Goal: Browse casually: Explore the website without a specific task or goal

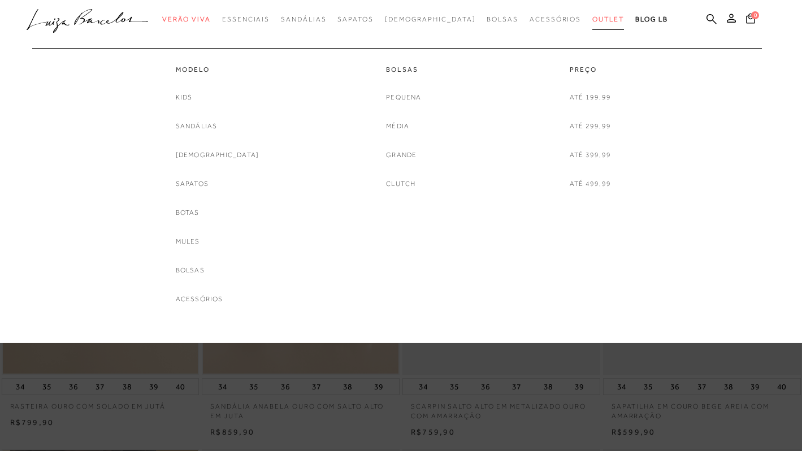
click at [593, 20] on span "Outlet" at bounding box center [609, 19] width 32 height 8
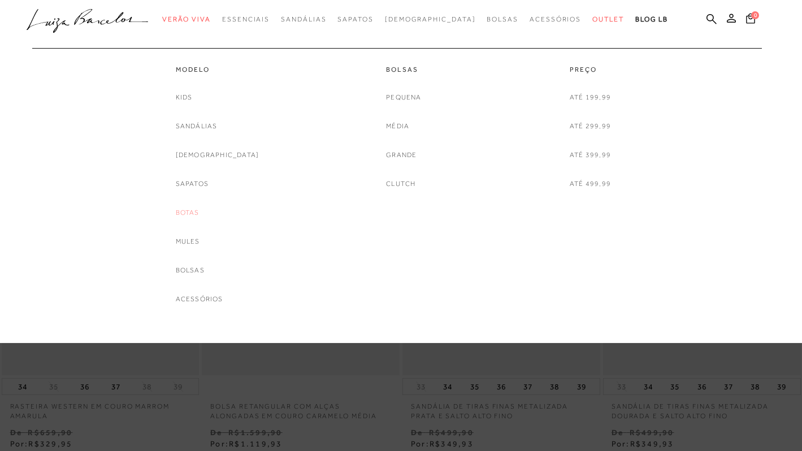
click at [200, 210] on link "Botas" at bounding box center [188, 213] width 24 height 12
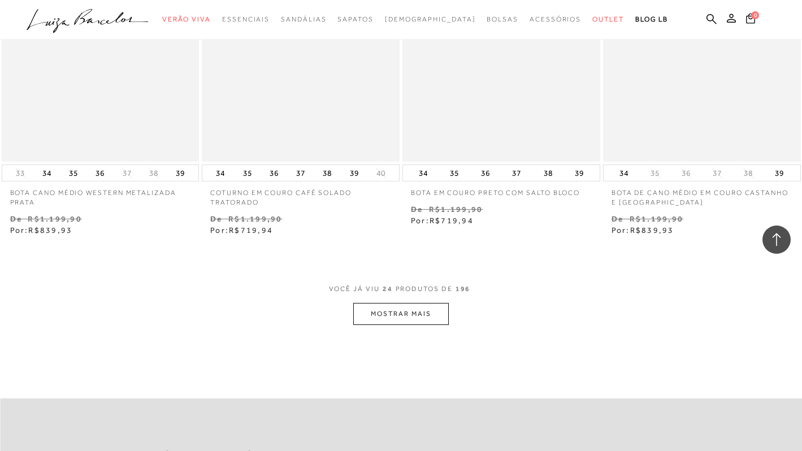
scroll to position [2141, 0]
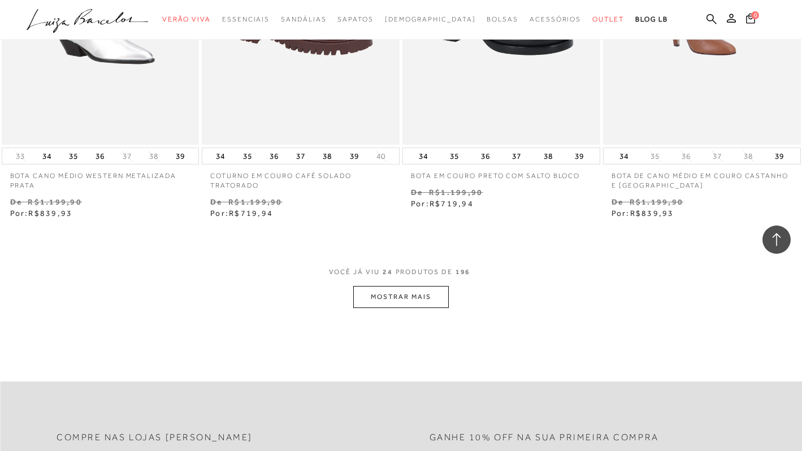
click at [377, 295] on button "MOSTRAR MAIS" at bounding box center [400, 297] width 95 height 22
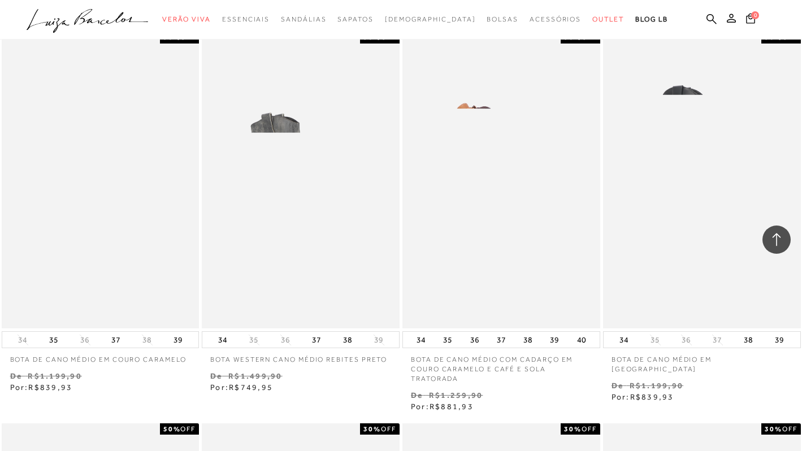
scroll to position [3887, 0]
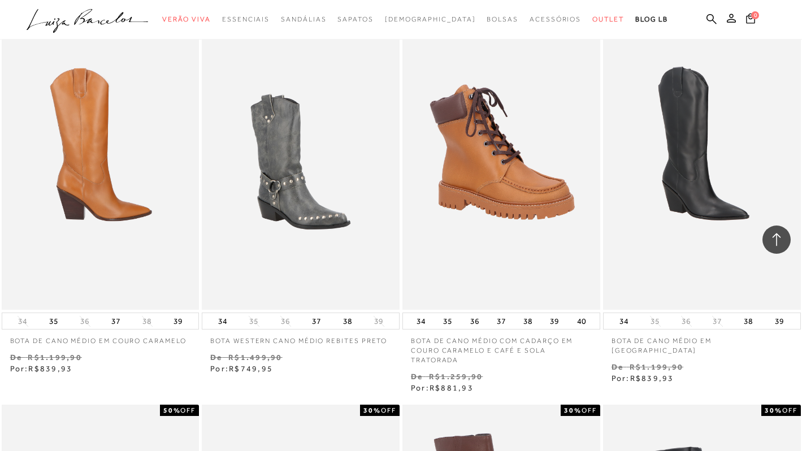
click at [87, 231] on img at bounding box center [101, 162] width 197 height 297
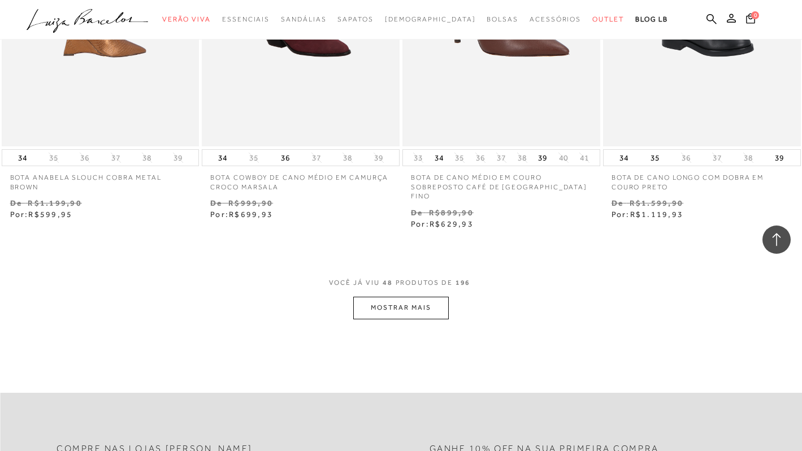
scroll to position [4531, 0]
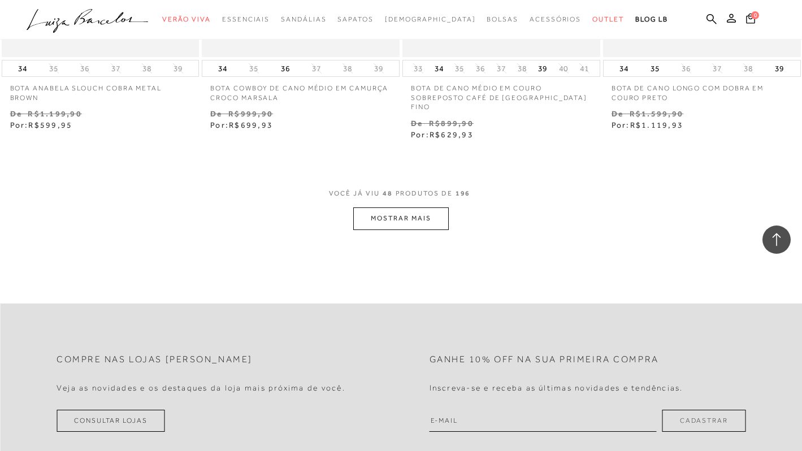
click at [365, 208] on button "MOSTRAR MAIS" at bounding box center [400, 219] width 95 height 22
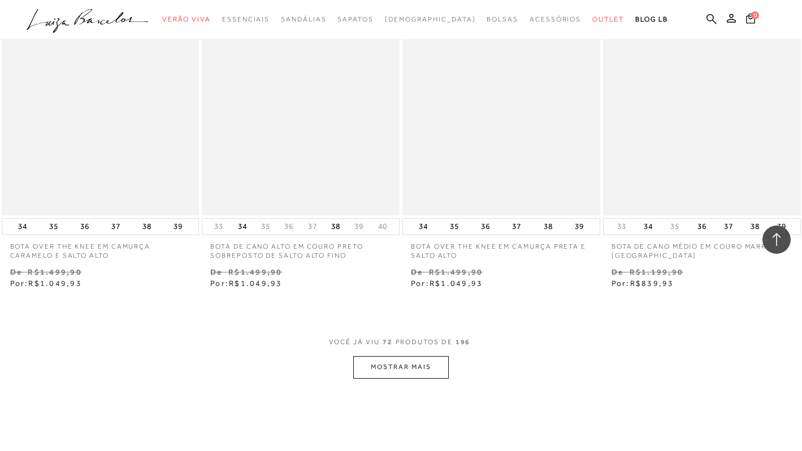
scroll to position [6706, 0]
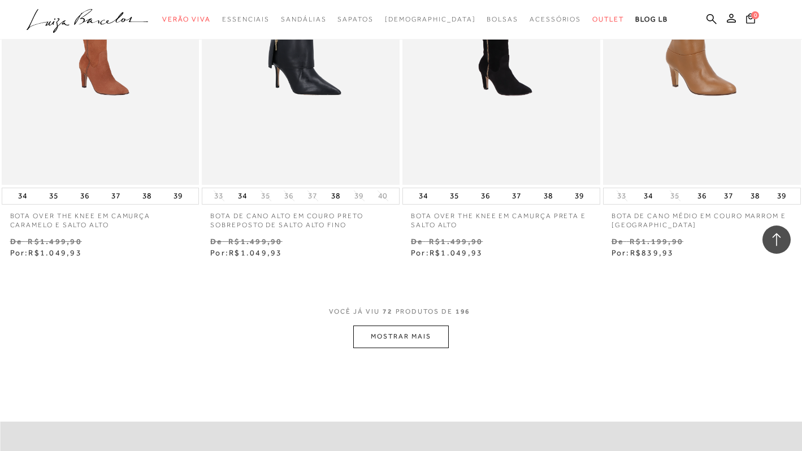
click at [361, 336] on button "MOSTRAR MAIS" at bounding box center [400, 337] width 95 height 22
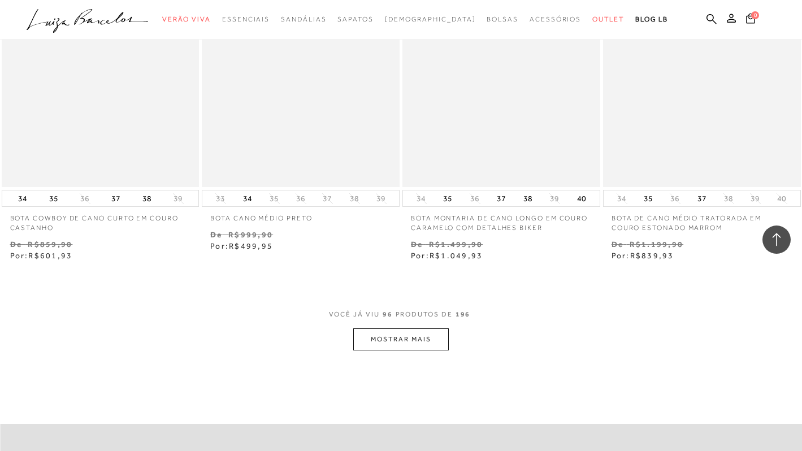
scroll to position [9033, 0]
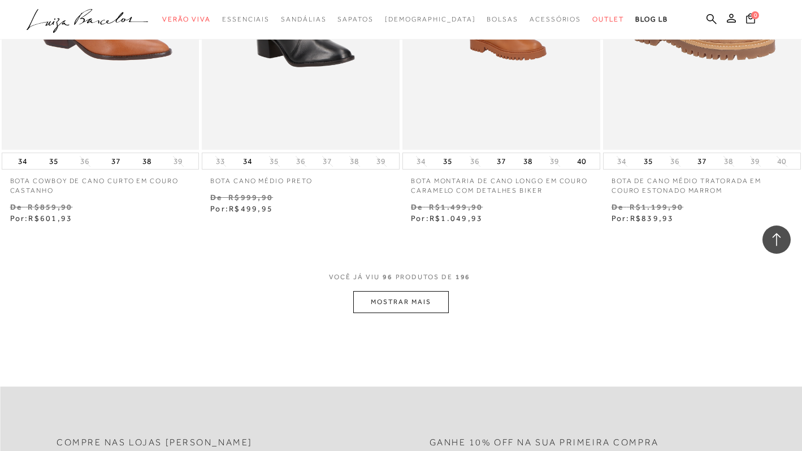
click at [400, 296] on button "MOSTRAR MAIS" at bounding box center [400, 302] width 95 height 22
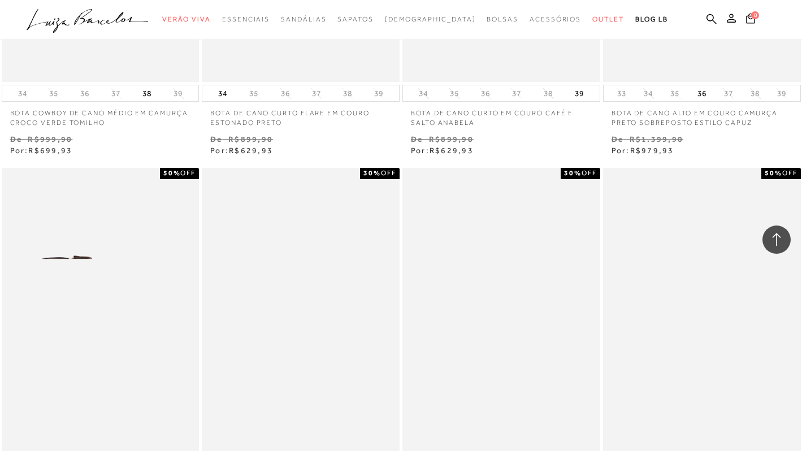
scroll to position [11031, 0]
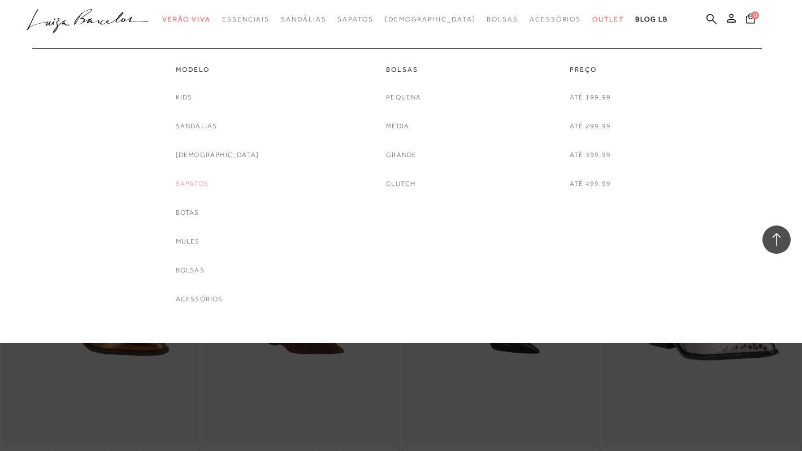
click at [209, 181] on link "Sapatos" at bounding box center [192, 184] width 33 height 12
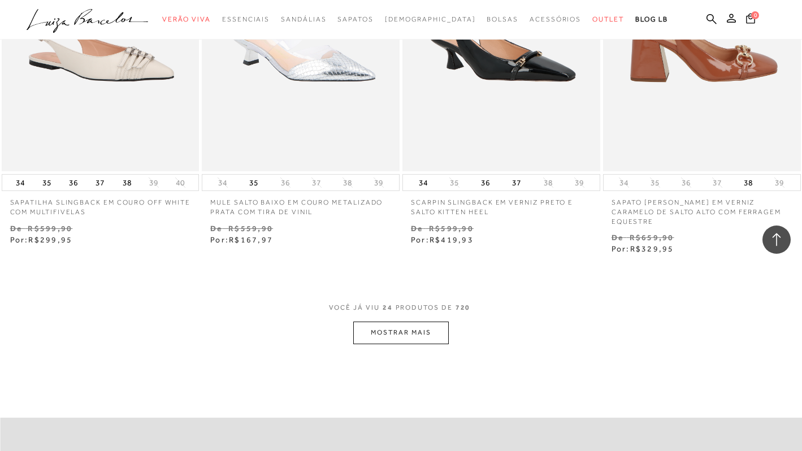
scroll to position [2168, 0]
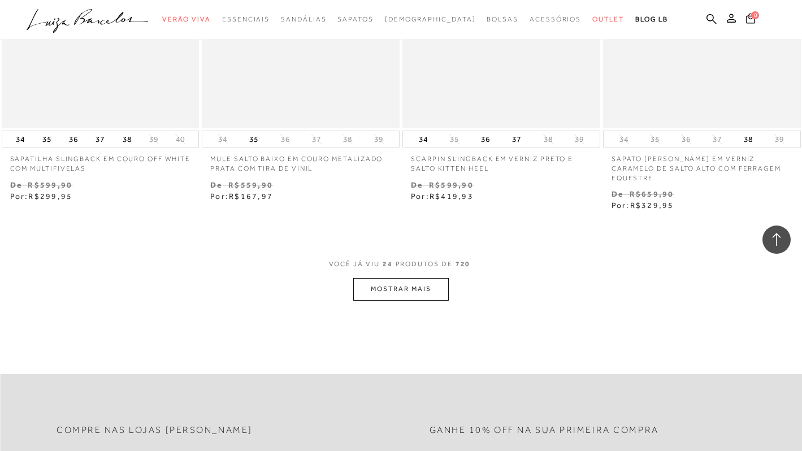
click at [430, 278] on button "MOSTRAR MAIS" at bounding box center [400, 289] width 95 height 22
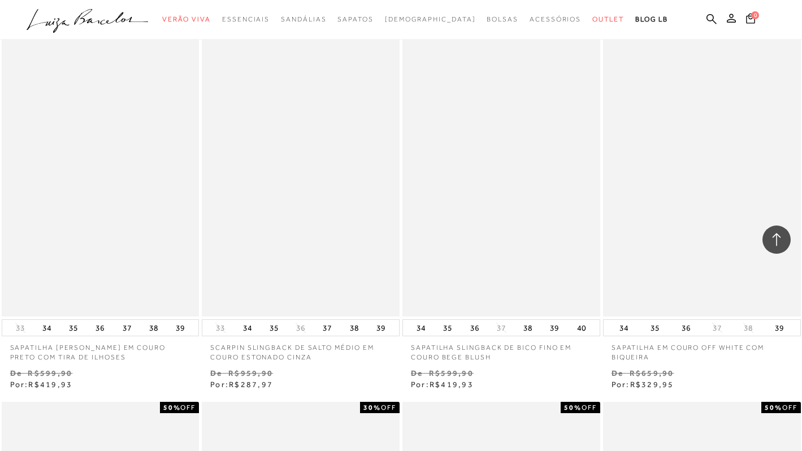
scroll to position [3901, 0]
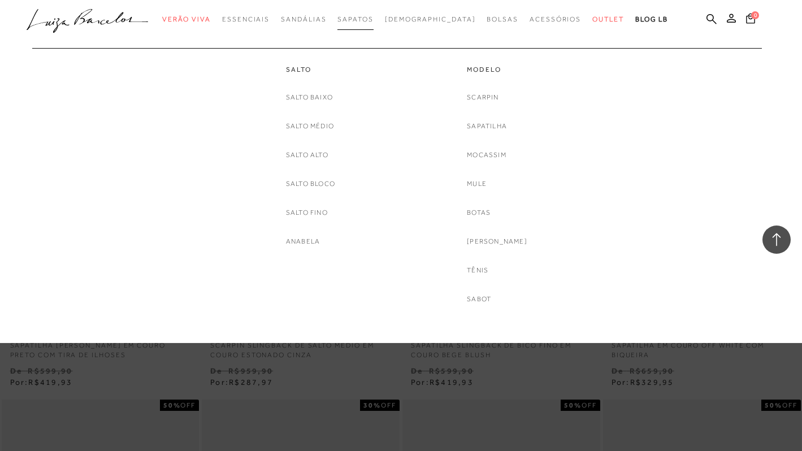
click at [373, 20] on span "Sapatos" at bounding box center [356, 19] width 36 height 8
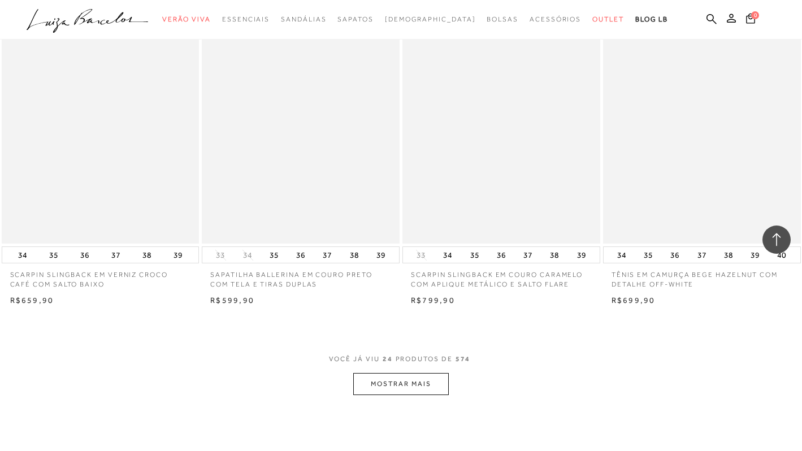
scroll to position [2056, 0]
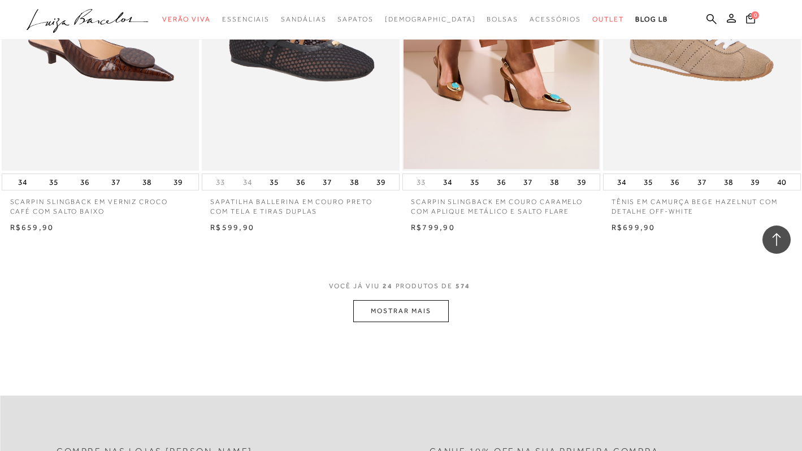
click at [369, 297] on span "VOCÊ JÁ VIU 24 PRODUTOS DE 574" at bounding box center [401, 290] width 145 height 20
click at [372, 308] on button "MOSTRAR MAIS" at bounding box center [400, 311] width 95 height 22
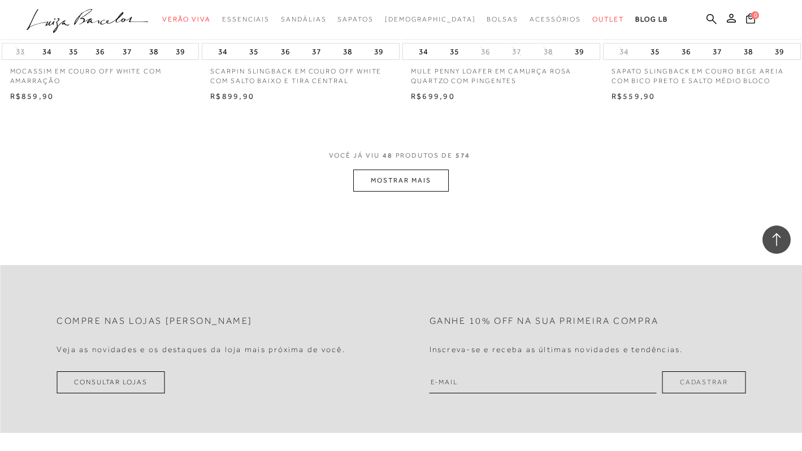
scroll to position [4485, 0]
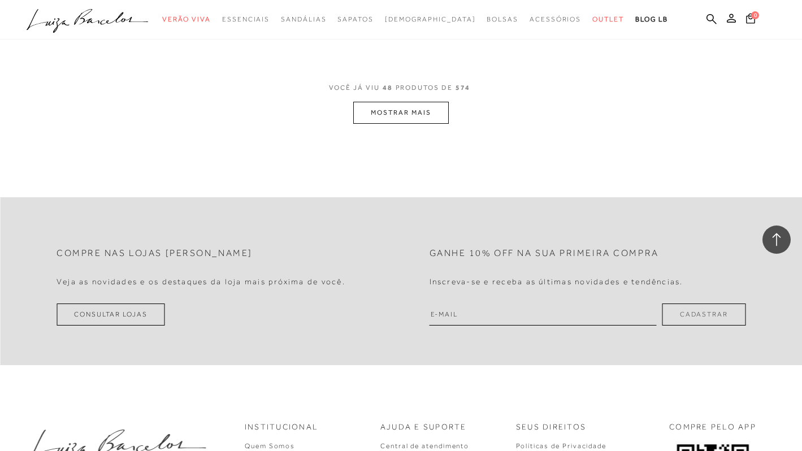
click at [439, 106] on button "MOSTRAR MAIS" at bounding box center [400, 113] width 95 height 22
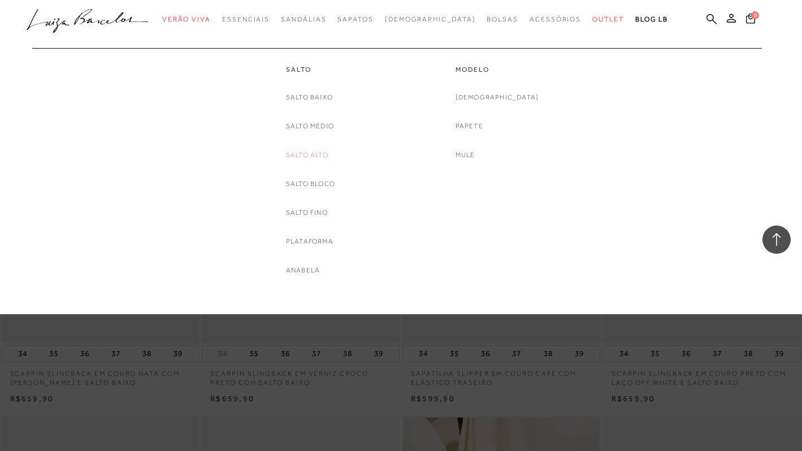
click at [312, 150] on link "Salto Alto" at bounding box center [307, 155] width 42 height 12
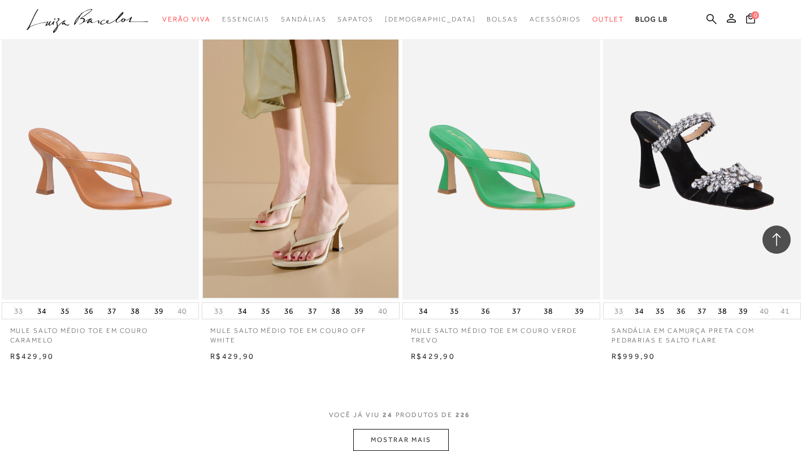
scroll to position [1936, 0]
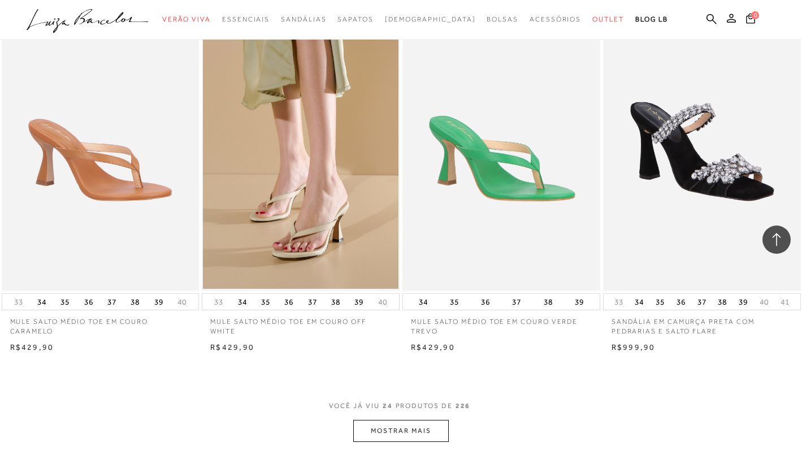
click at [369, 426] on button "MOSTRAR MAIS" at bounding box center [400, 431] width 95 height 22
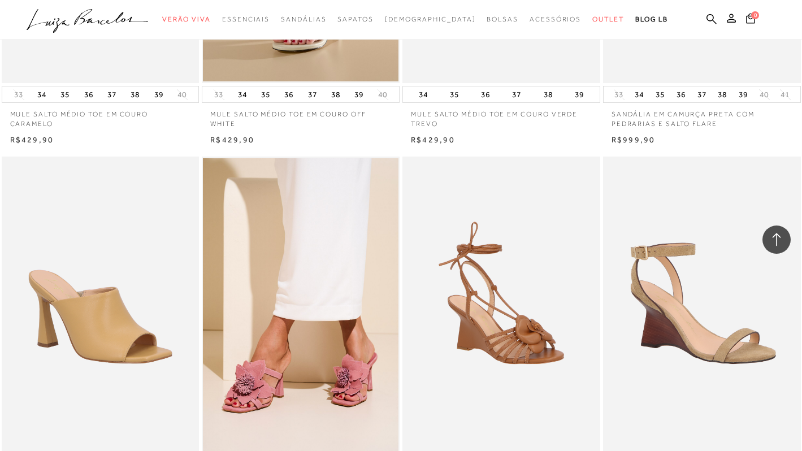
scroll to position [2158, 0]
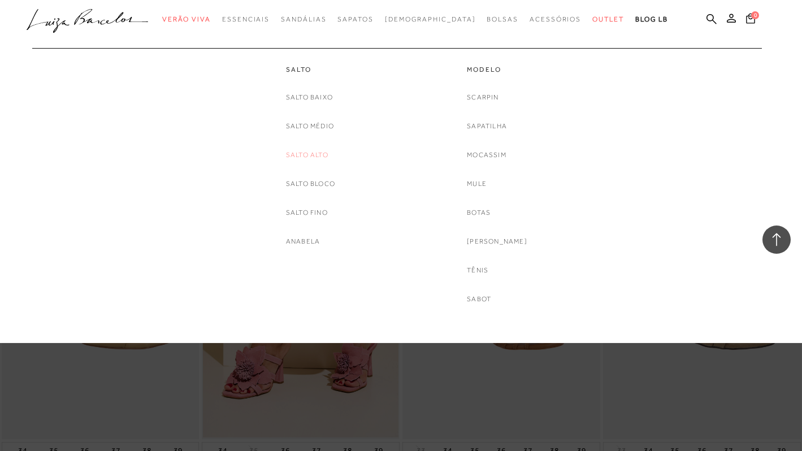
click at [314, 153] on link "Salto Alto" at bounding box center [307, 155] width 42 height 12
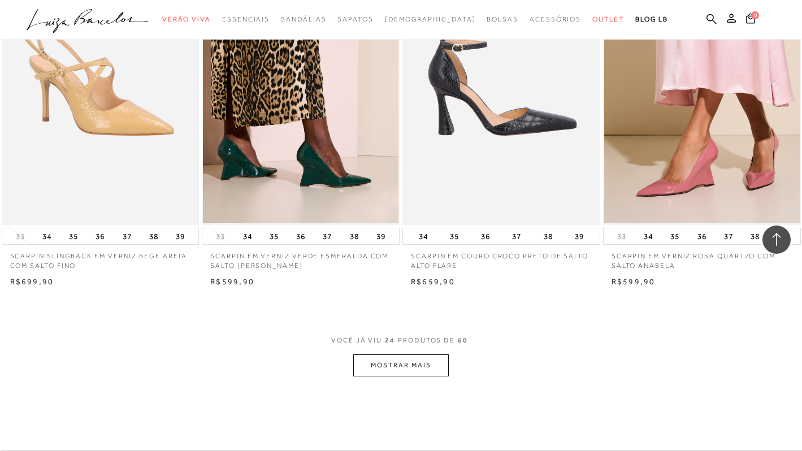
scroll to position [2013, 0]
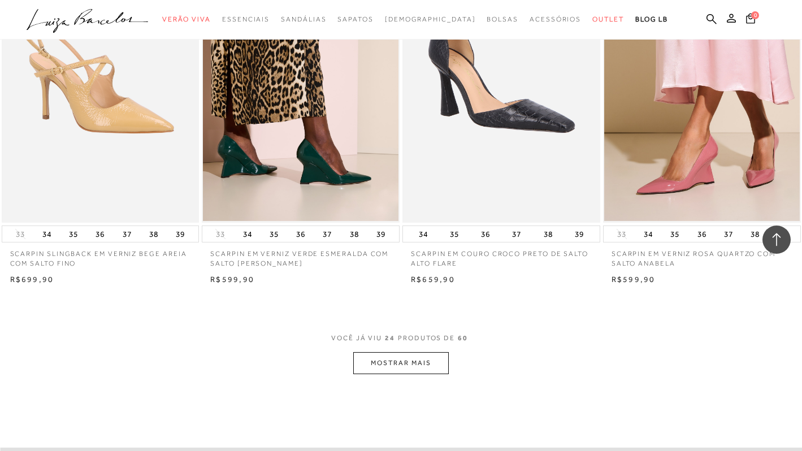
click at [422, 371] on button "MOSTRAR MAIS" at bounding box center [400, 363] width 95 height 22
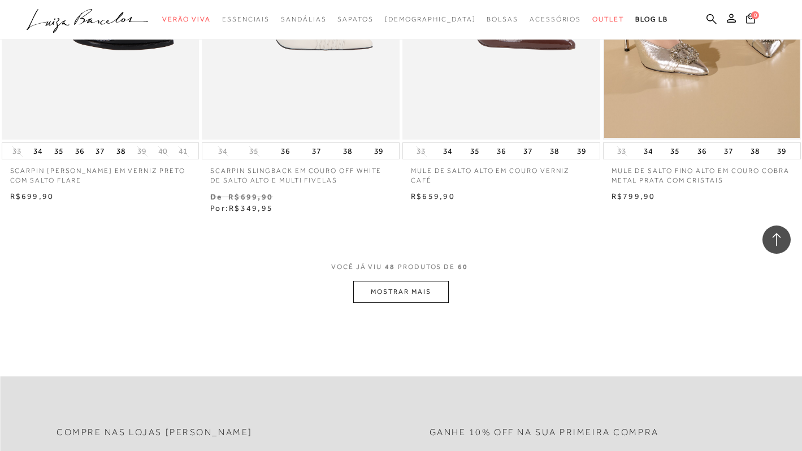
scroll to position [4401, 0]
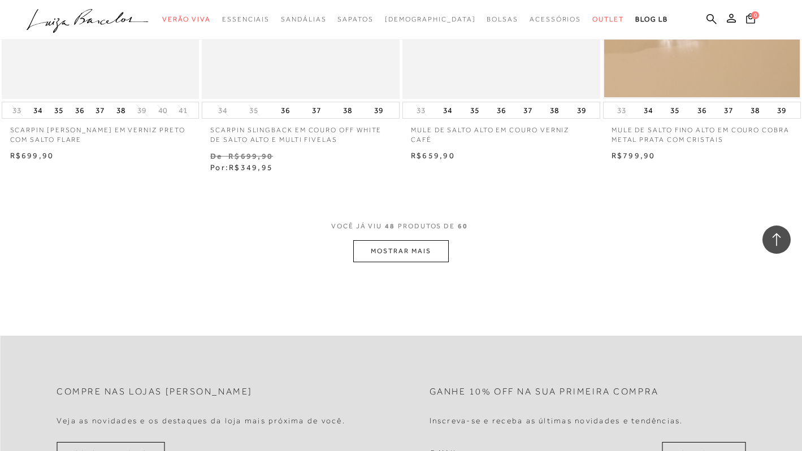
click at [392, 240] on button "MOSTRAR MAIS" at bounding box center [400, 251] width 95 height 22
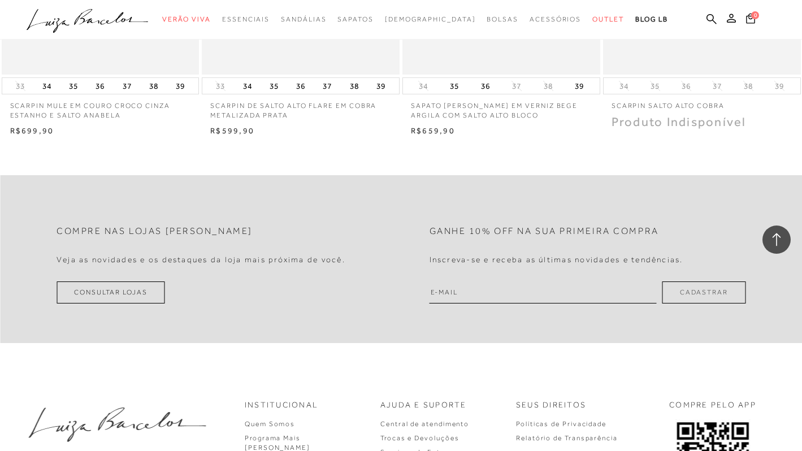
scroll to position [5562, 0]
